Goal: Information Seeking & Learning: Learn about a topic

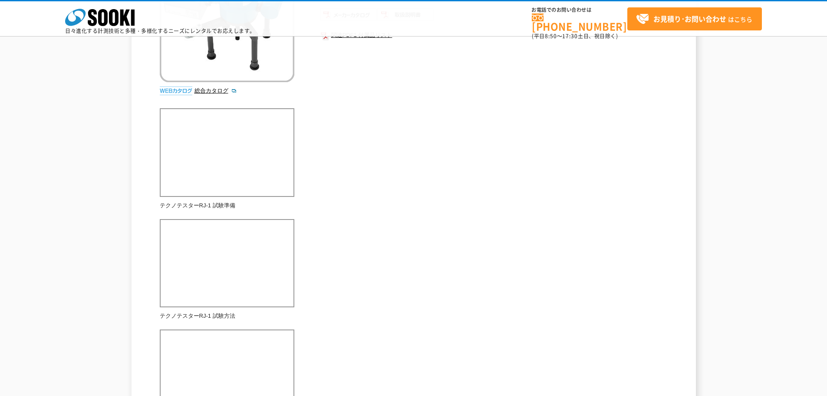
scroll to position [43, 0]
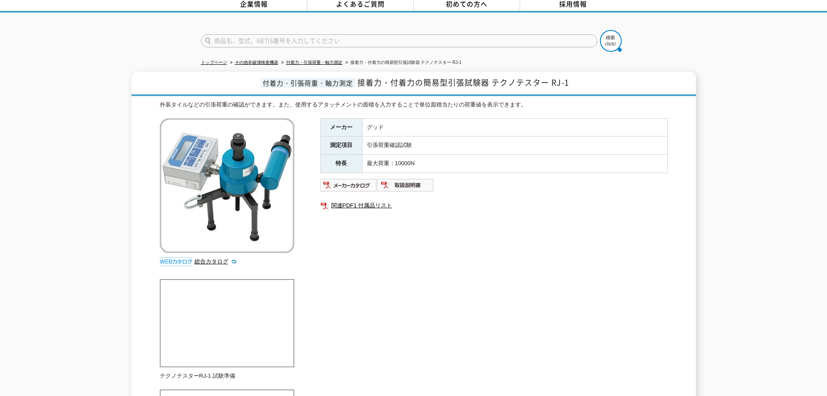
click at [345, 195] on ul "関連PDF1 付属品リスト" at bounding box center [493, 205] width 347 height 20
click at [347, 184] on img at bounding box center [348, 185] width 57 height 14
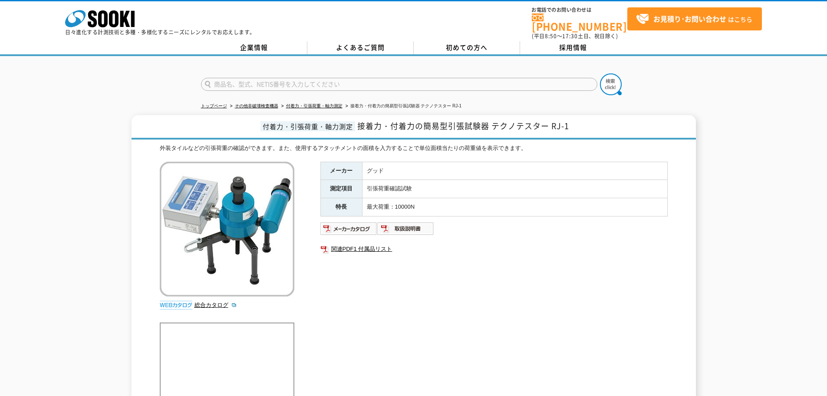
click at [345, 102] on li "接着力・付着力の簡易型引張試験器 テクノテスター RJ-1" at bounding box center [403, 106] width 118 height 9
click at [327, 78] on input "text" at bounding box center [399, 84] width 396 height 13
type input "RJ-2"
click at [600, 73] on button at bounding box center [611, 84] width 22 height 22
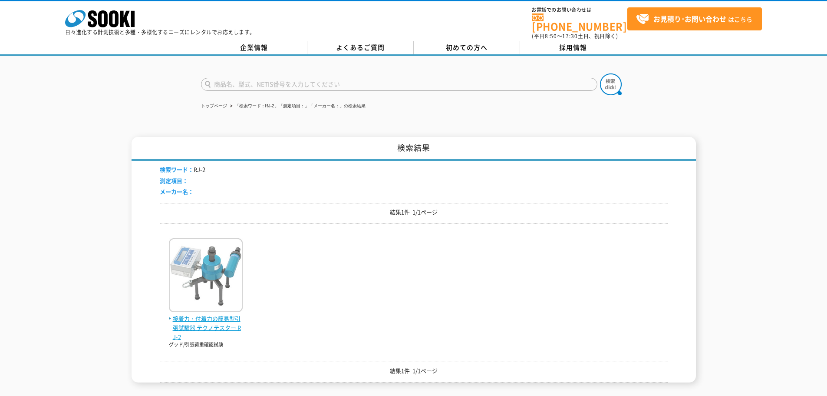
click at [218, 276] on img at bounding box center [206, 276] width 74 height 76
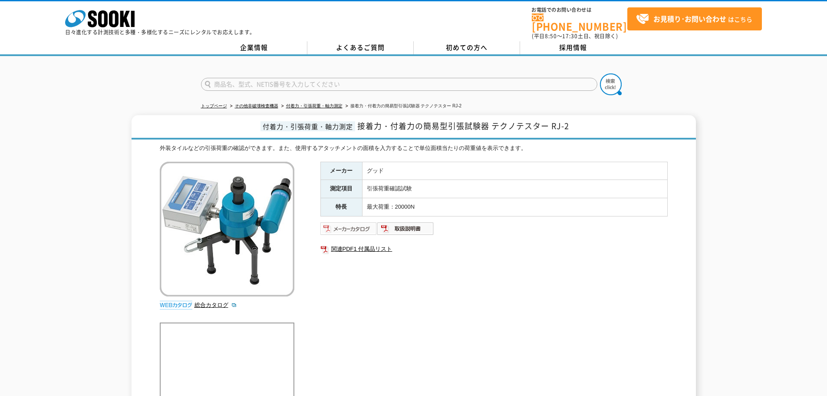
click at [362, 223] on img at bounding box center [348, 228] width 57 height 14
click at [357, 227] on img at bounding box center [348, 228] width 57 height 14
click at [309, 78] on input "text" at bounding box center [399, 84] width 396 height 13
type input "商品名、型式、NETIS番号を入力してください"
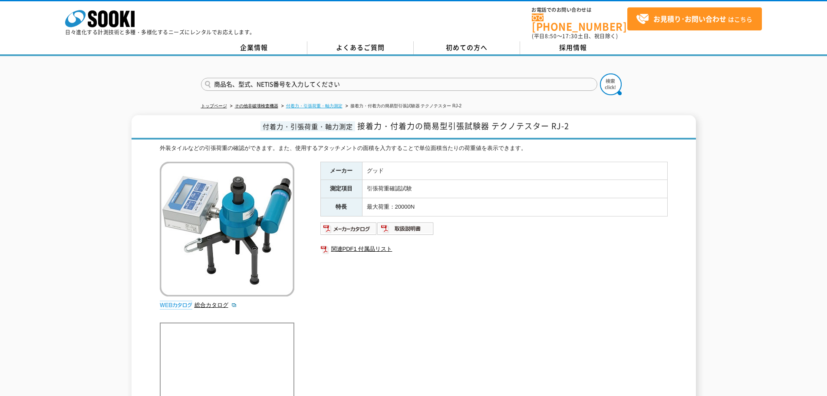
click at [334, 103] on link "付着力・引張荷重・軸力測定" at bounding box center [314, 105] width 56 height 5
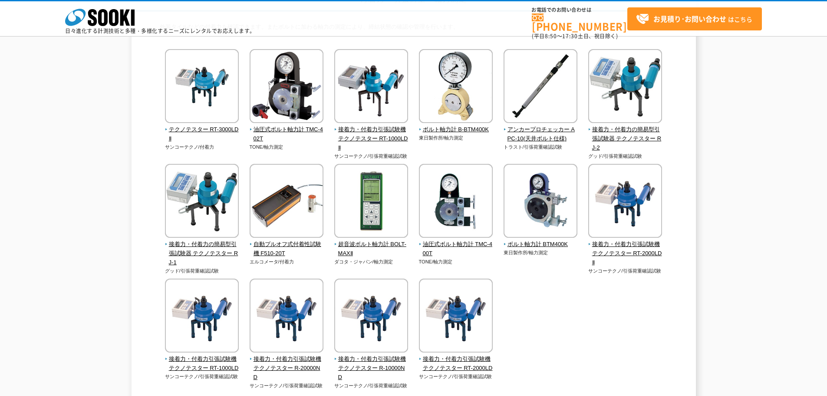
scroll to position [130, 0]
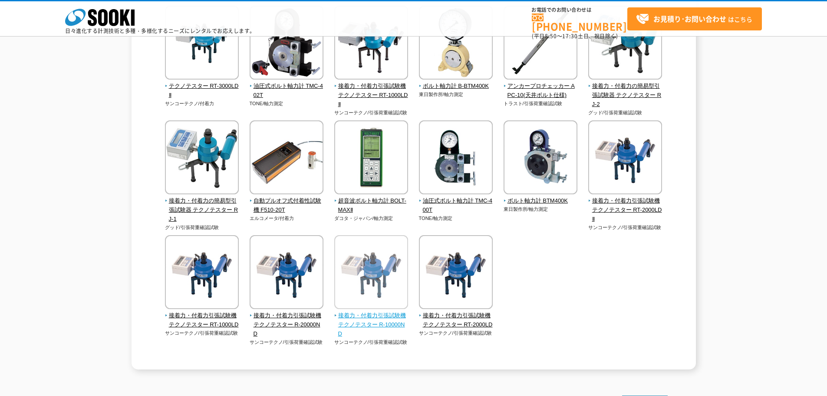
click at [355, 265] on img at bounding box center [371, 273] width 74 height 76
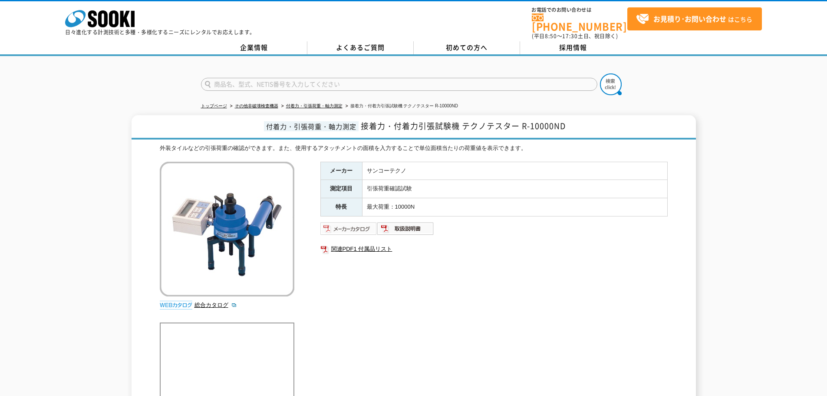
click at [362, 225] on img at bounding box center [348, 228] width 57 height 14
click at [336, 78] on input "text" at bounding box center [399, 84] width 396 height 13
type input "RT-3000"
click at [600, 73] on button at bounding box center [611, 84] width 22 height 22
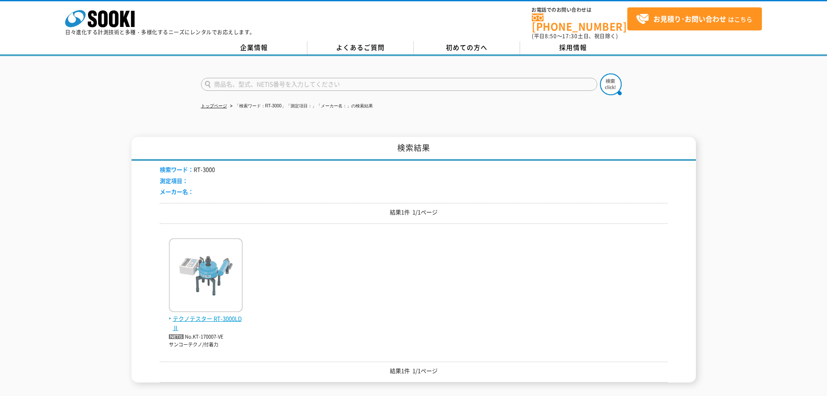
click at [235, 288] on img at bounding box center [206, 276] width 74 height 76
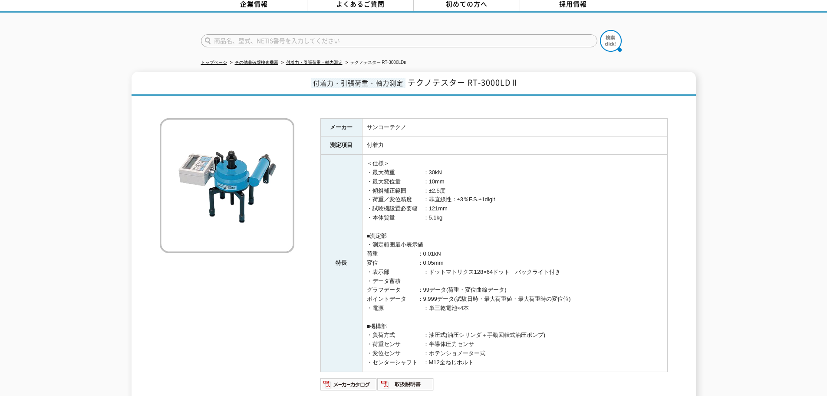
scroll to position [87, 0]
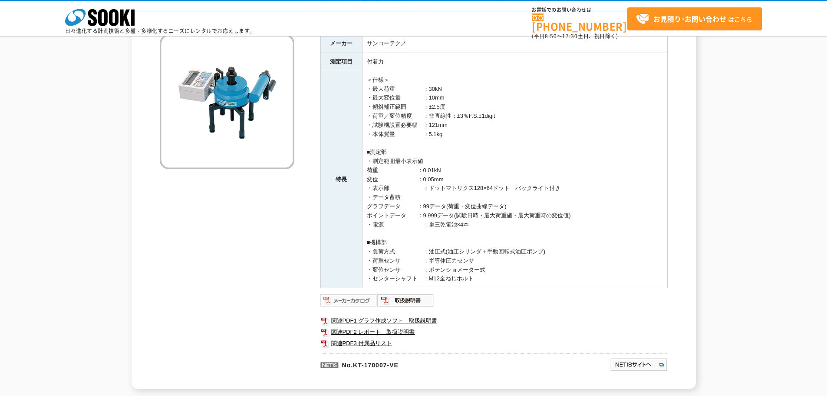
click at [367, 299] on img at bounding box center [348, 300] width 57 height 14
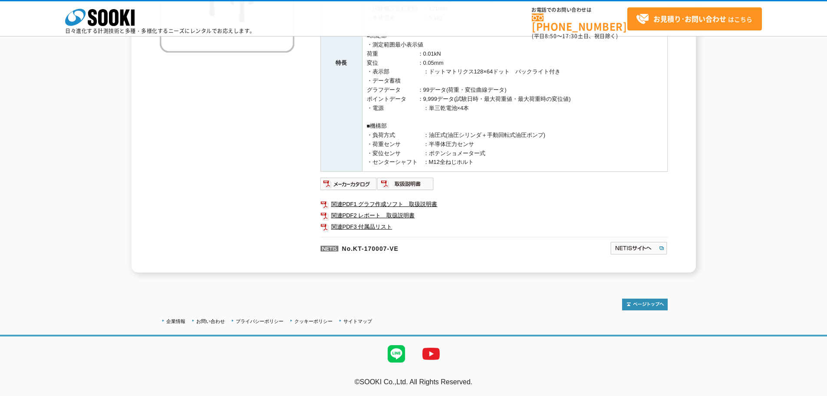
scroll to position [117, 0]
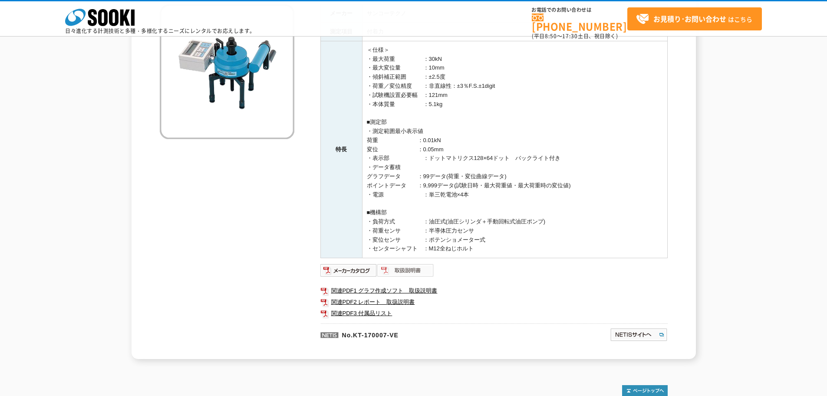
click at [406, 270] on img at bounding box center [405, 270] width 57 height 14
drag, startPoint x: 407, startPoint y: 175, endPoint x: 480, endPoint y: 12, distance: 178.8
click at [414, 165] on td "＜仕様＞ ・最大荷重　　　　　：30kN ・最大変位量　　　　：10mm ・傾斜補正範囲　　　：±2.5度 ・荷重／変位精度　　：非直線性：±3％F.S.±1…" at bounding box center [514, 149] width 305 height 217
